Goal: Use online tool/utility: Utilize a website feature to perform a specific function

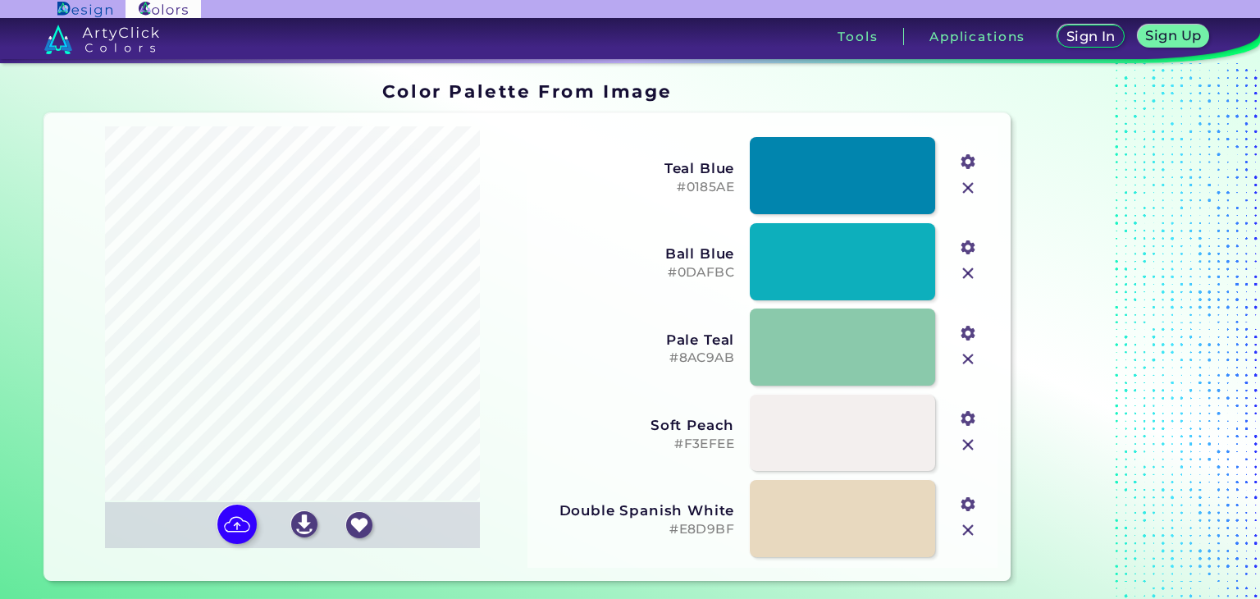
click at [970, 165] on input "#01889f" at bounding box center [967, 160] width 21 height 21
type input "#019d28"
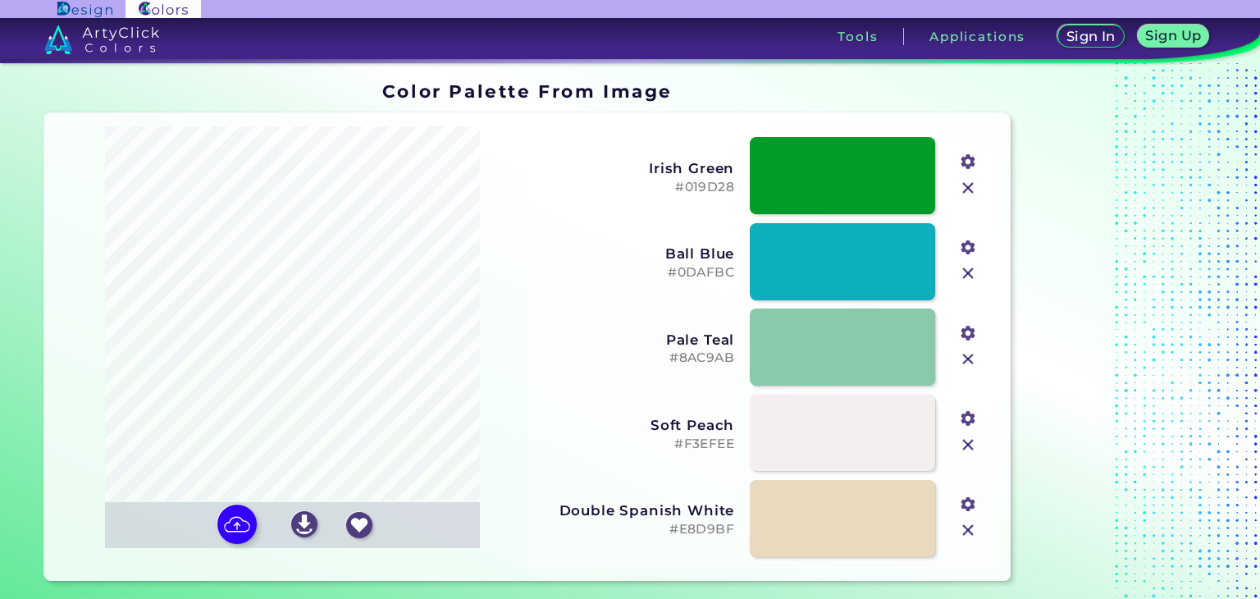
click at [597, 190] on h5 "#019D28" at bounding box center [636, 188] width 195 height 16
click at [964, 251] on input "#0dafbc" at bounding box center [967, 245] width 21 height 21
type input "#ba0d0d"
click at [555, 291] on div "Ball Blue #0DAFBC #ba0d0d" at bounding box center [762, 261] width 457 height 85
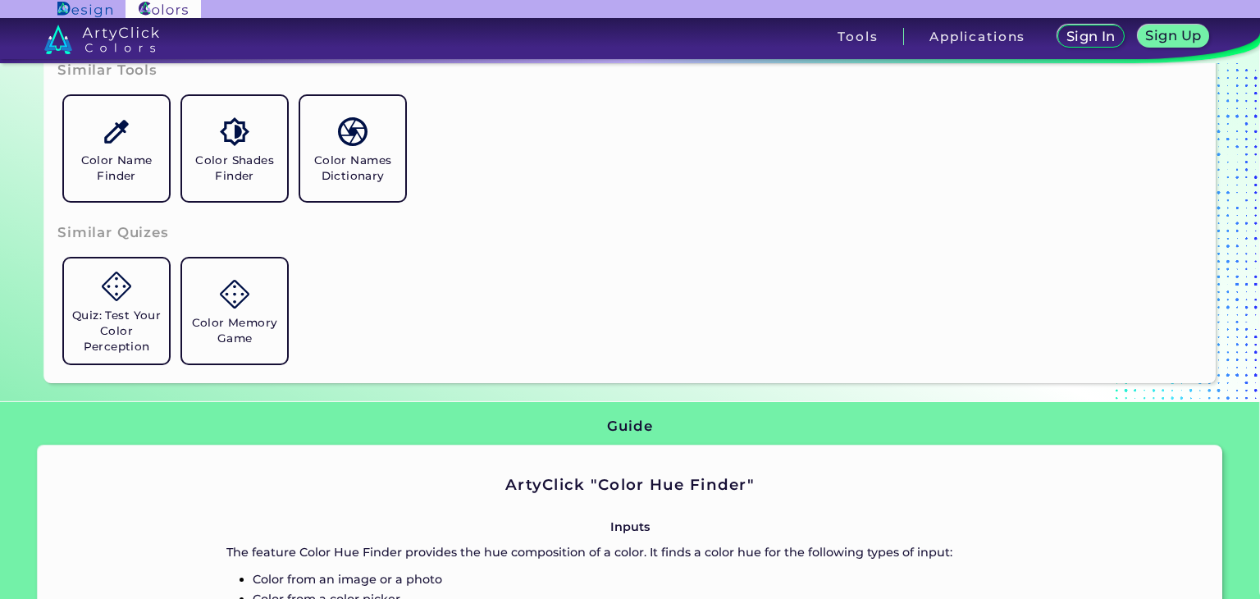
scroll to position [574, 0]
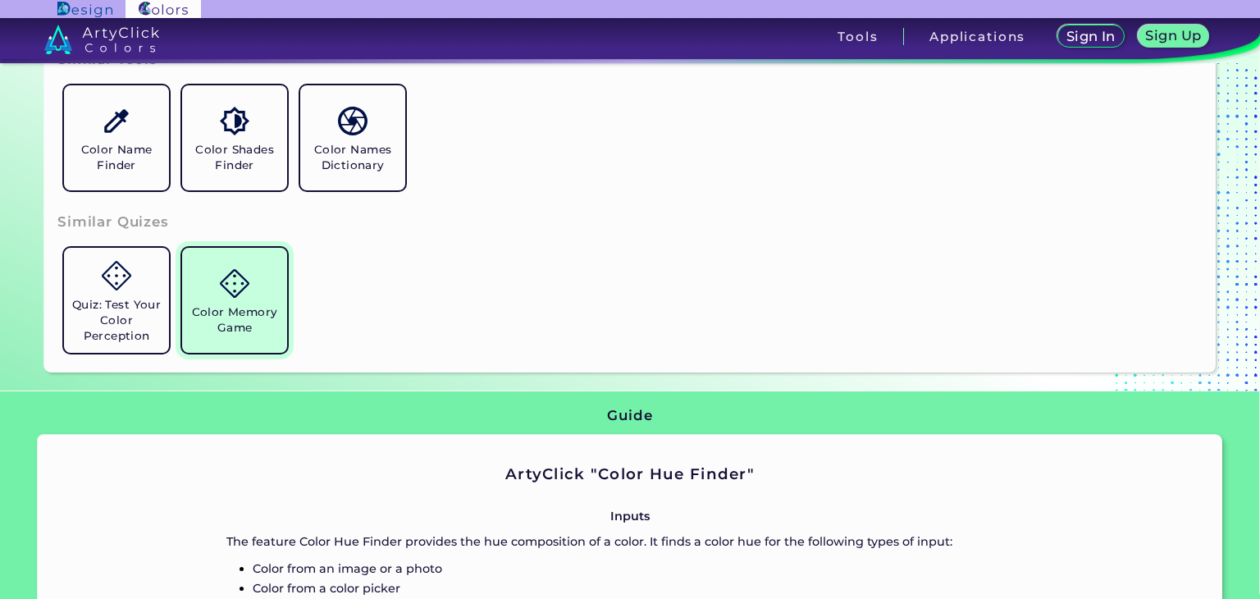
click at [239, 285] on img at bounding box center [234, 283] width 29 height 29
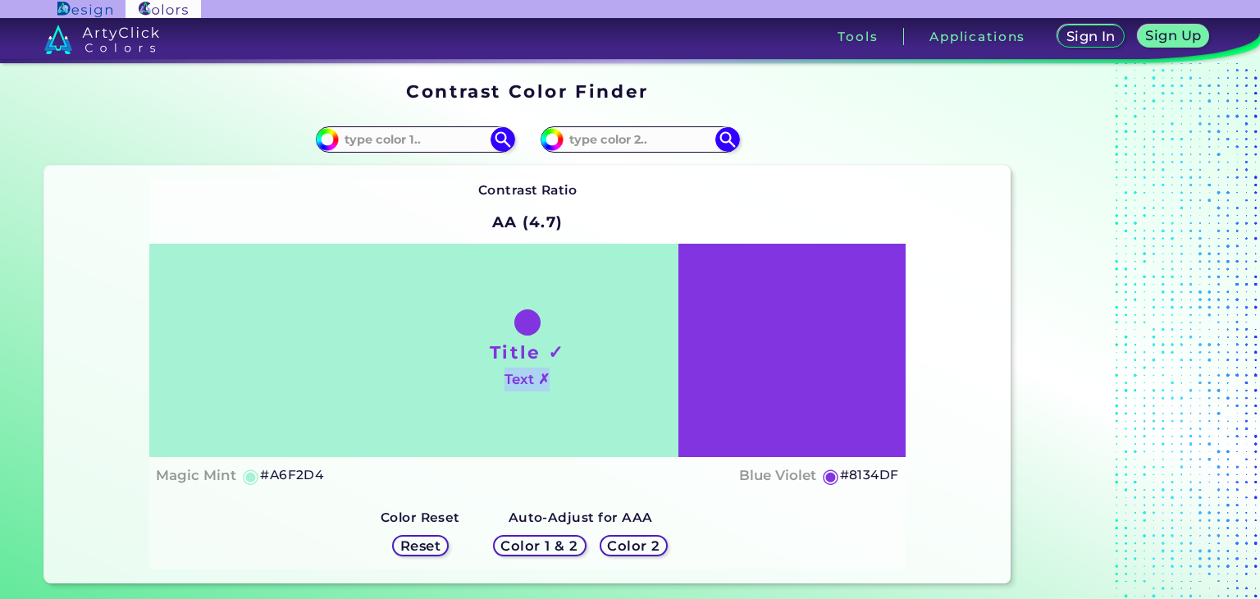
drag, startPoint x: 553, startPoint y: 371, endPoint x: 602, endPoint y: 367, distance: 49.4
click at [601, 367] on div "Title ✓ Text ✗" at bounding box center [527, 351] width 756 height 214
click at [680, 355] on div "Title ✓ Text ✗" at bounding box center [527, 351] width 756 height 214
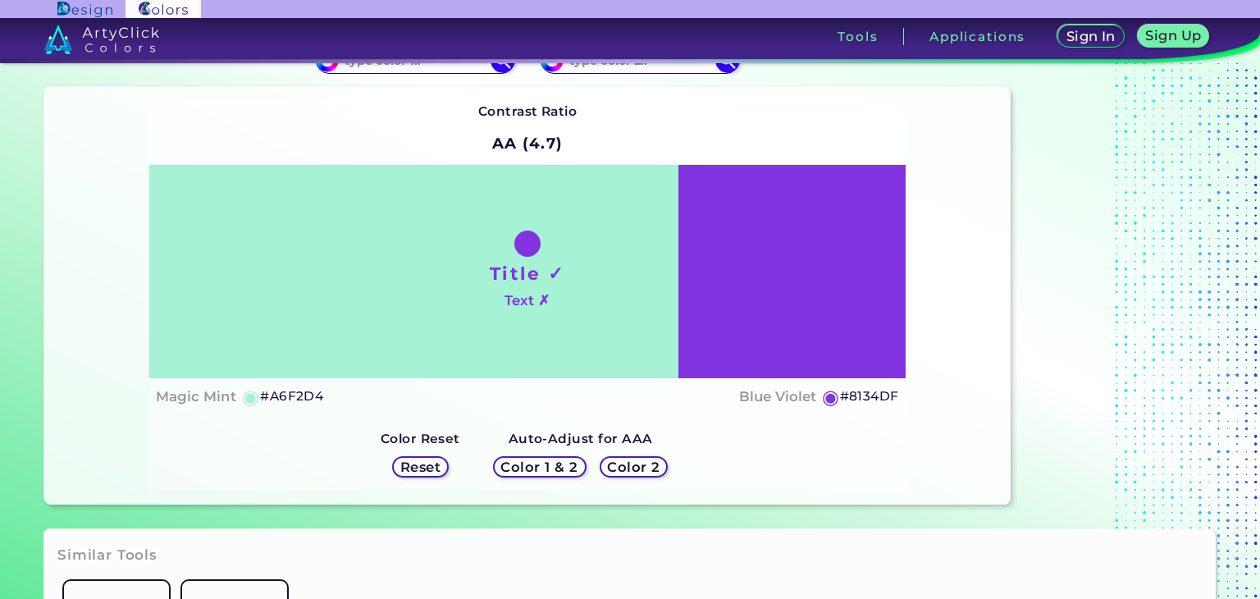
scroll to position [82, 0]
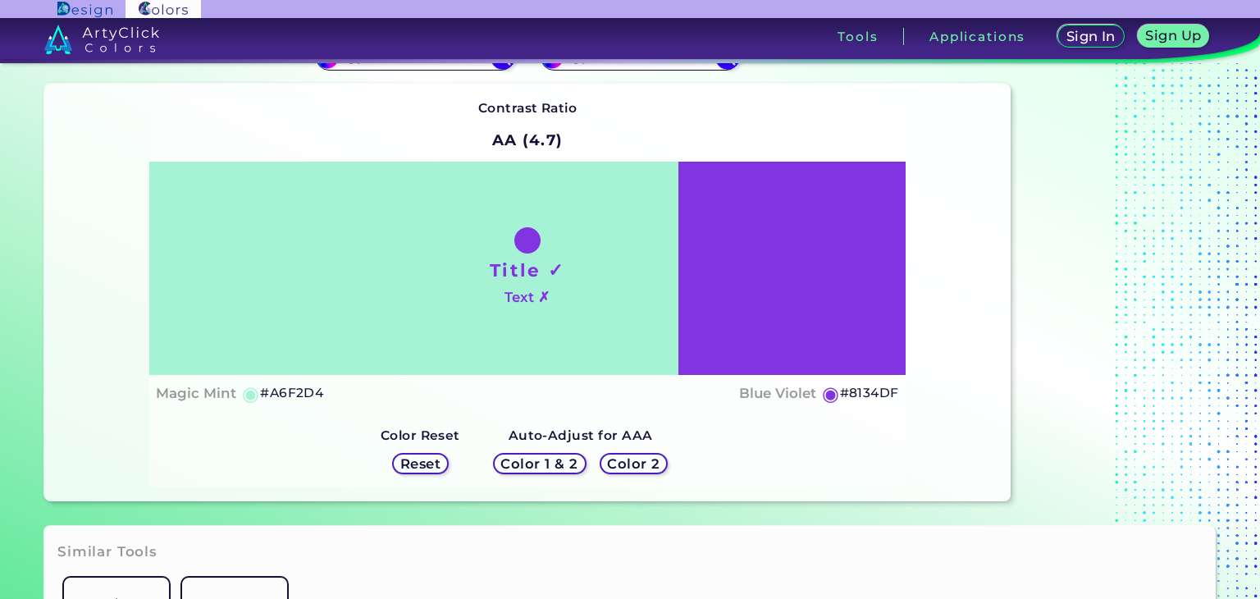
click at [620, 464] on h5 "Color 2" at bounding box center [633, 463] width 51 height 13
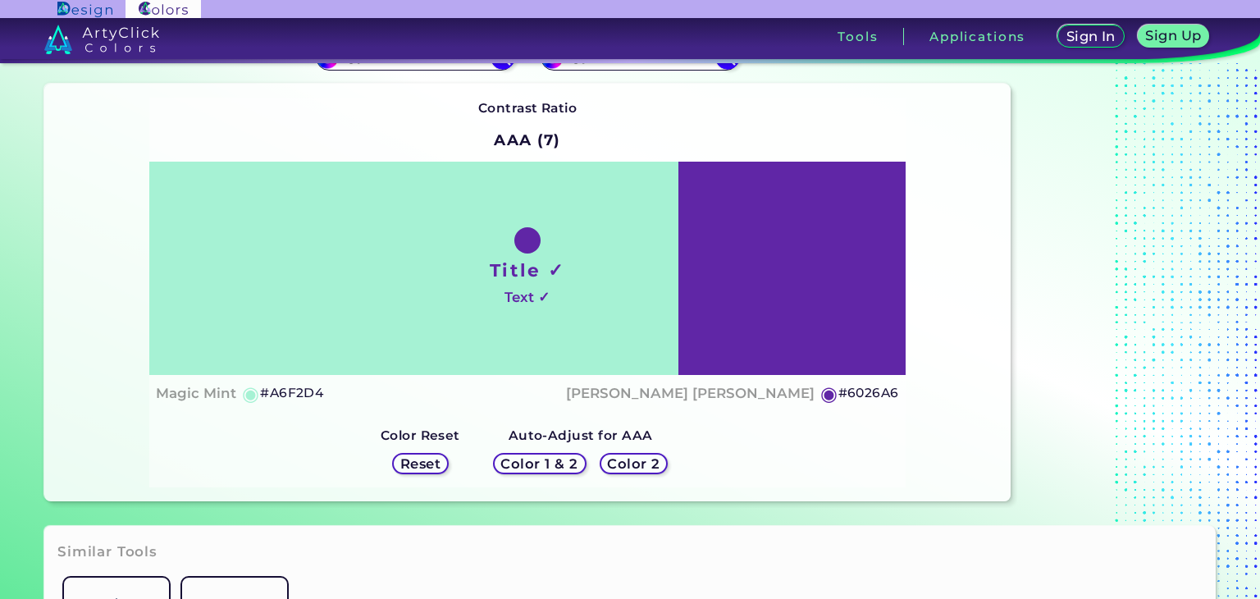
click at [591, 464] on div "Color 1 & 2 Color 2" at bounding box center [580, 463] width 188 height 34
click at [564, 460] on h5 "Color 1 & 2" at bounding box center [539, 464] width 78 height 14
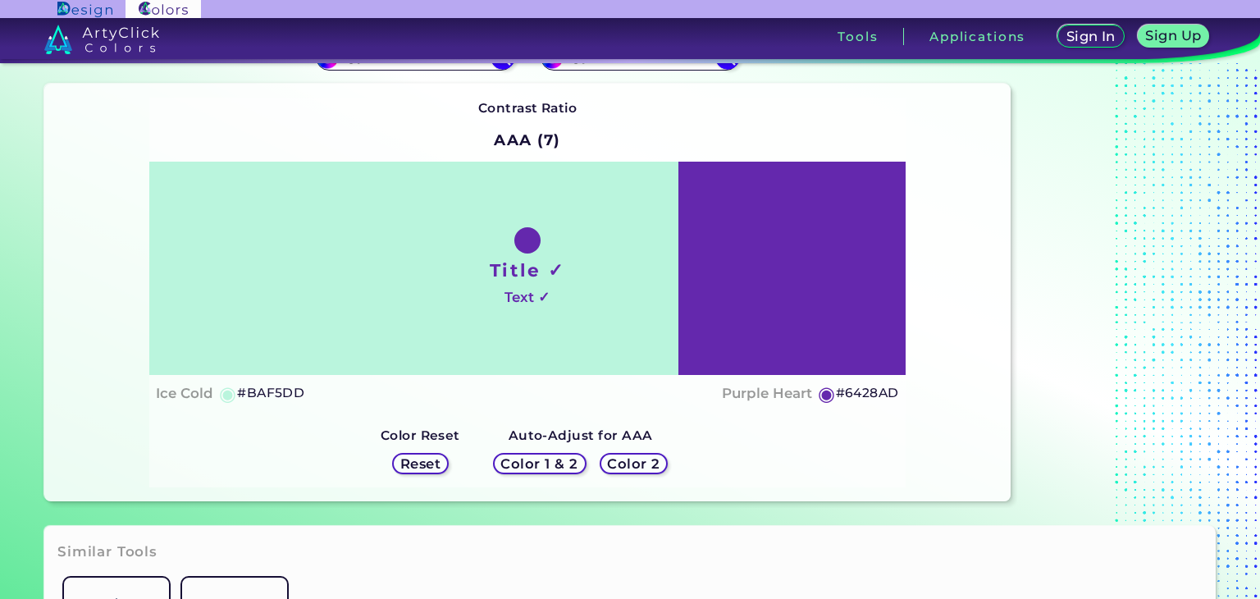
click at [417, 465] on h5 "Reset" at bounding box center [420, 464] width 37 height 12
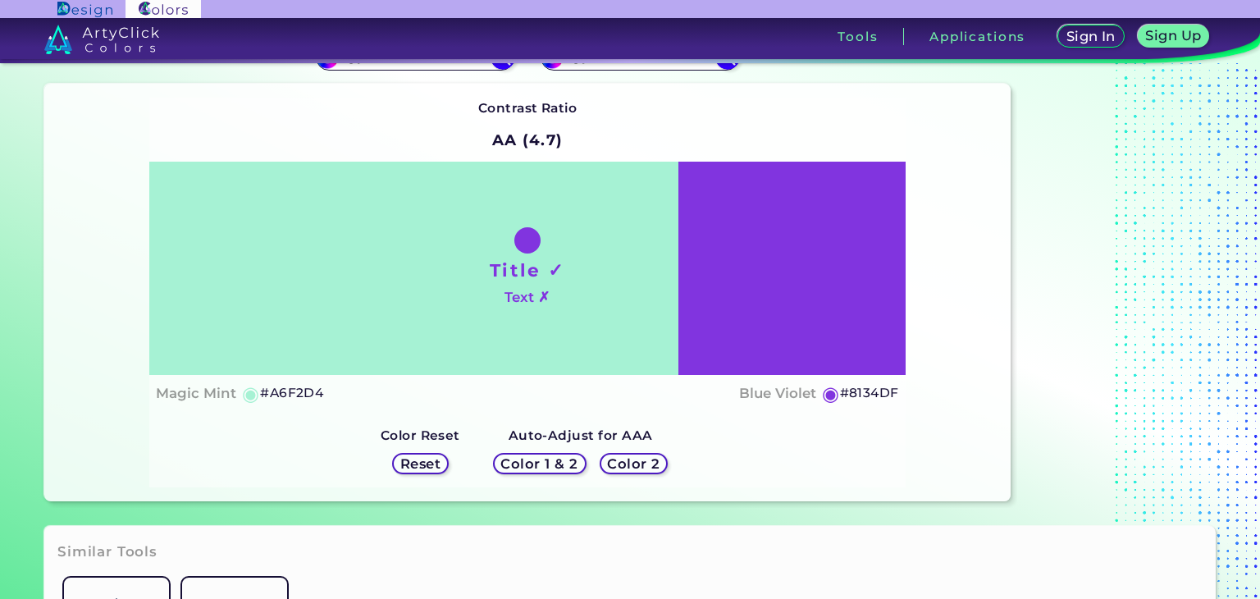
click at [417, 465] on h5 "Reset" at bounding box center [420, 464] width 37 height 12
click at [500, 460] on div "Color 1 & 2" at bounding box center [540, 463] width 94 height 21
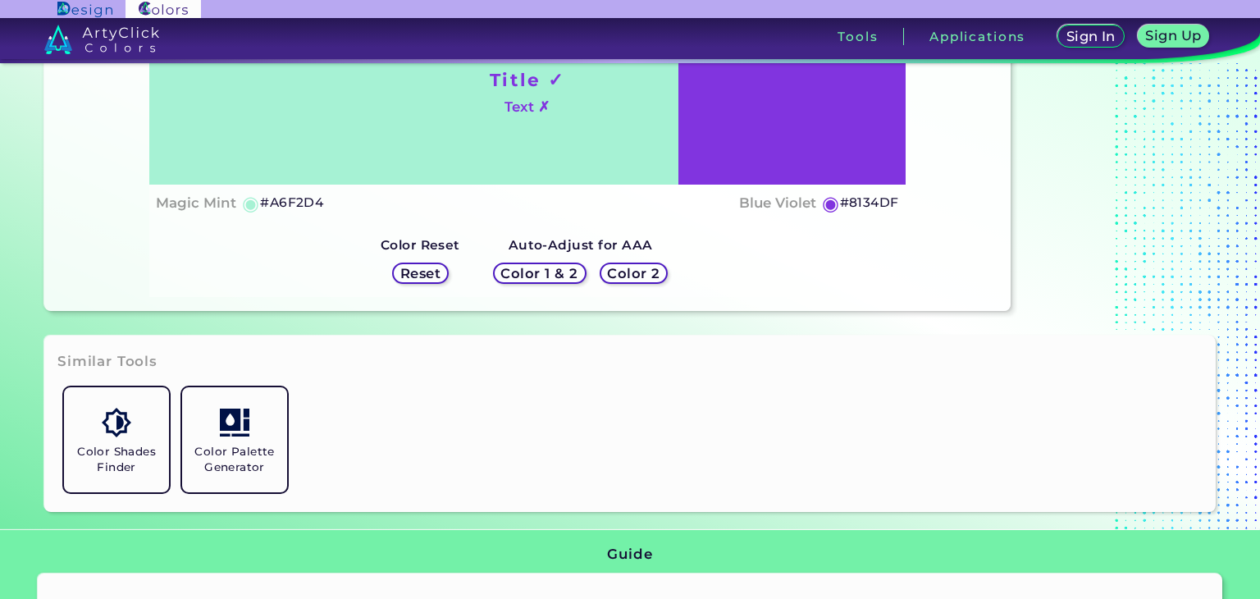
scroll to position [82, 0]
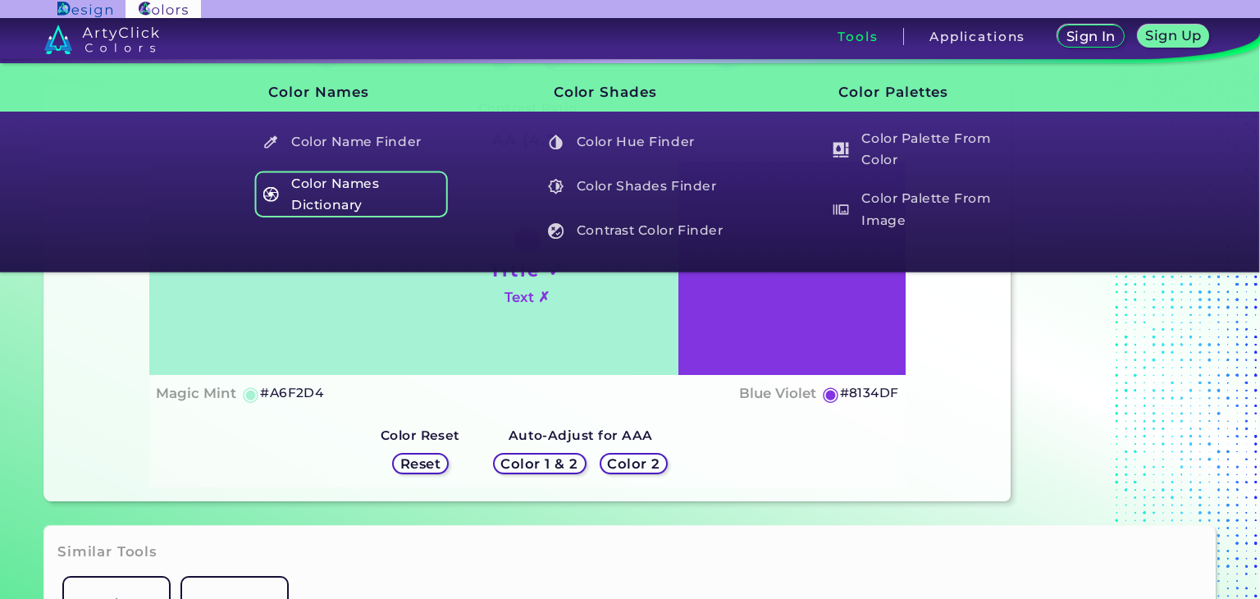
click at [359, 175] on h5 "Color Names Dictionary" at bounding box center [351, 194] width 193 height 47
